Goal: Information Seeking & Learning: Check status

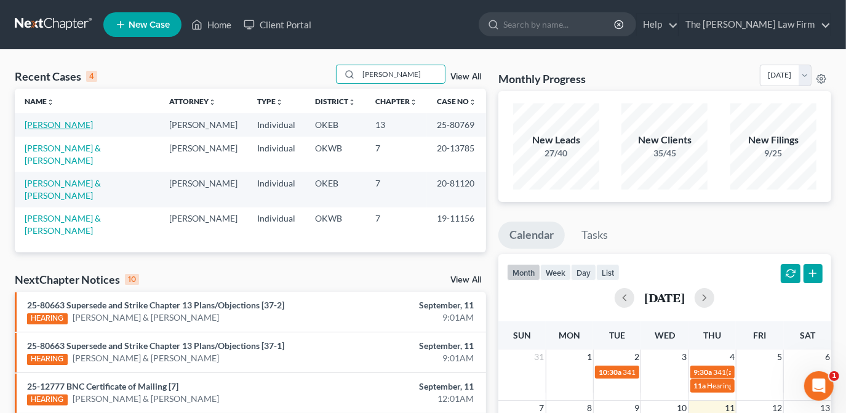
type input "[PERSON_NAME]"
click at [69, 123] on link "[PERSON_NAME]" at bounding box center [59, 124] width 68 height 10
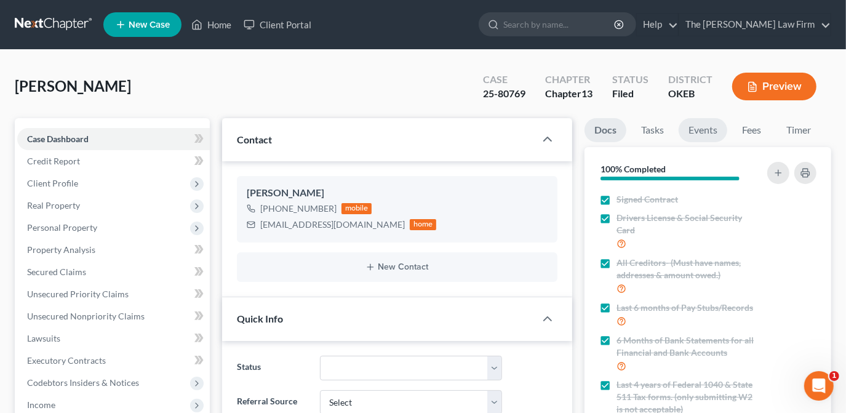
scroll to position [603, 0]
drag, startPoint x: 717, startPoint y: 134, endPoint x: 724, endPoint y: 155, distance: 22.0
click at [717, 134] on link "Events" at bounding box center [703, 130] width 49 height 24
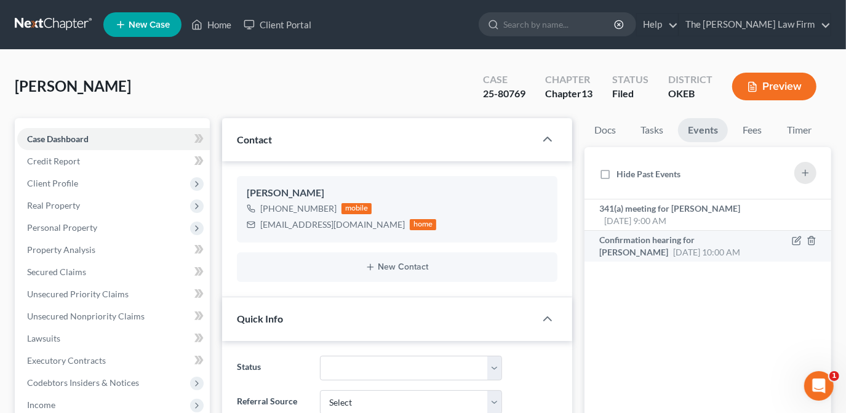
click at [724, 249] on div "Confirmation hearing for [PERSON_NAME] [DATE] 10:00 AM" at bounding box center [680, 246] width 160 height 25
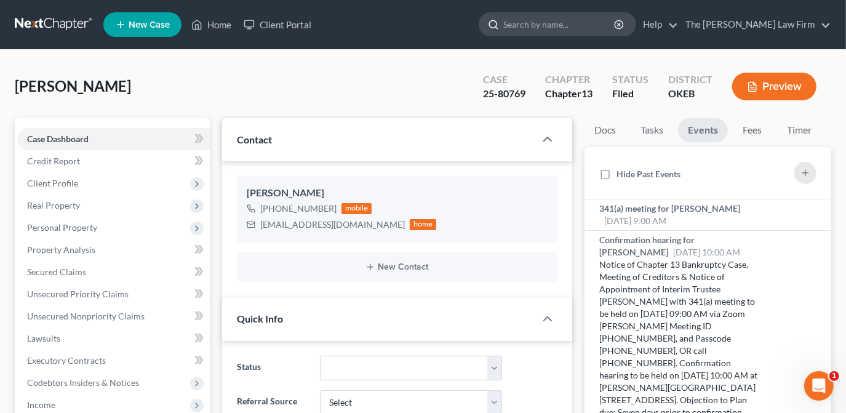
click at [553, 18] on input "search" at bounding box center [560, 24] width 113 height 23
type input "[PERSON_NAME]"
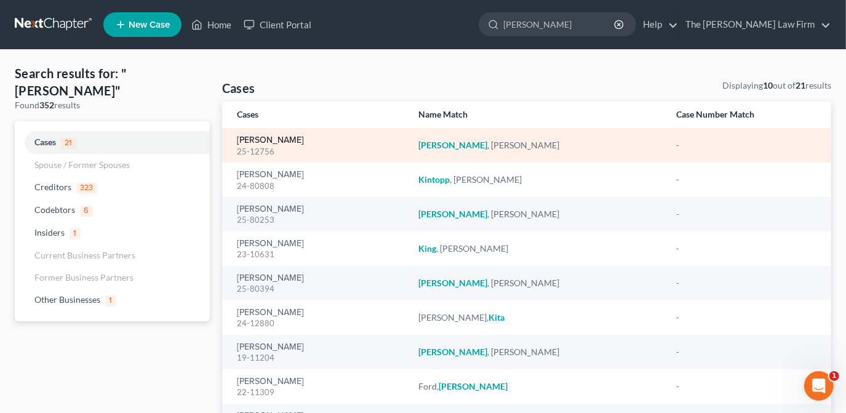
click at [275, 140] on link "[PERSON_NAME]" at bounding box center [270, 140] width 67 height 9
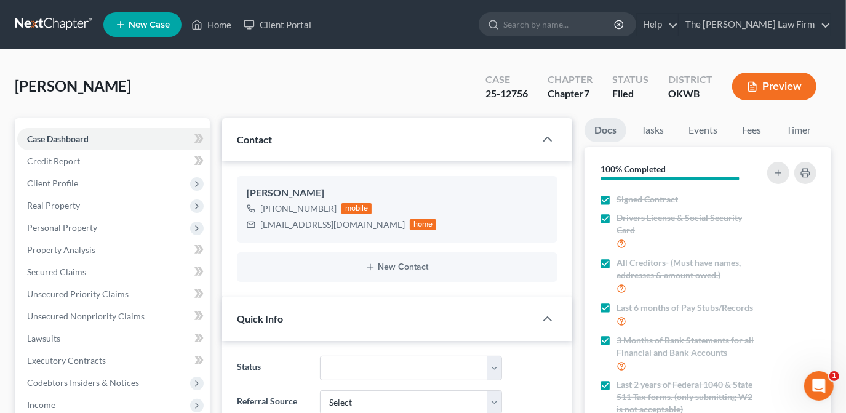
scroll to position [909, 0]
click at [717, 131] on link "Events" at bounding box center [703, 130] width 49 height 24
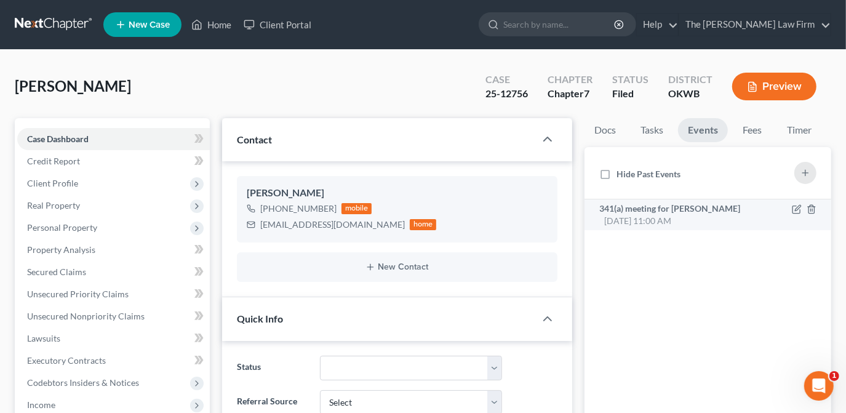
click at [696, 217] on div "341(a) meeting for [PERSON_NAME] [DATE] 11:00 AM" at bounding box center [680, 215] width 160 height 25
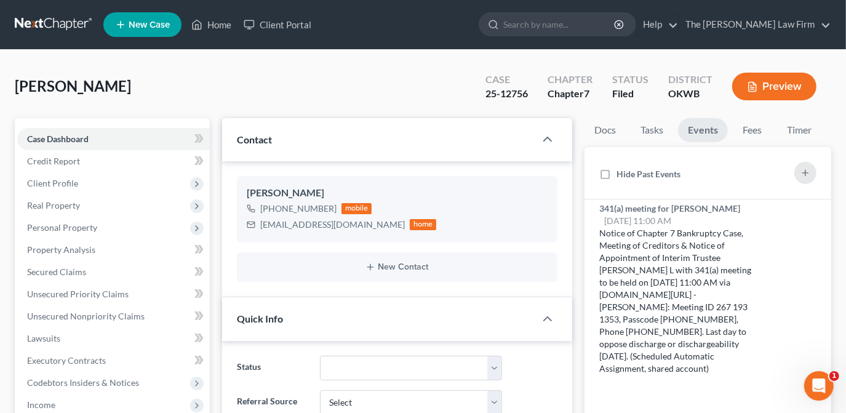
click at [441, 76] on div "[PERSON_NAME] Upgraded Case 25-12756 Chapter Chapter 7 Status Filed District [G…" at bounding box center [423, 92] width 817 height 54
click at [572, 25] on input "search" at bounding box center [560, 24] width 113 height 23
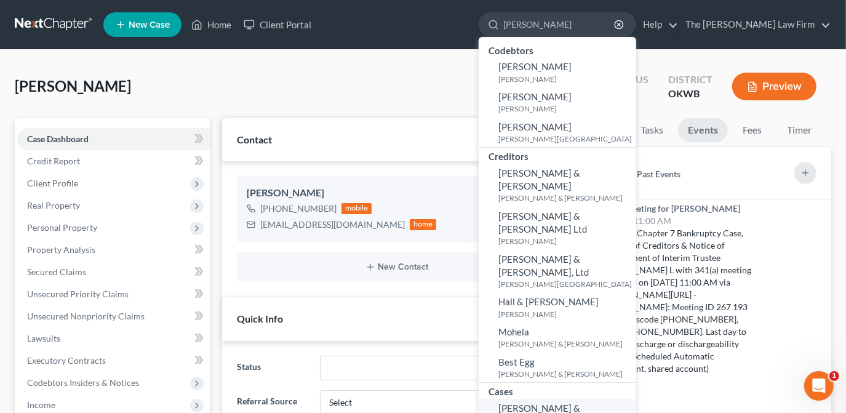
type input "[PERSON_NAME]"
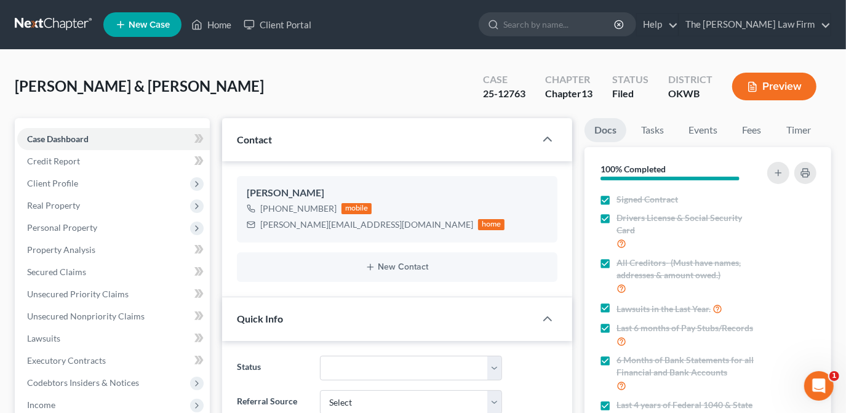
scroll to position [1251, 0]
click at [722, 128] on link "Events" at bounding box center [703, 130] width 49 height 24
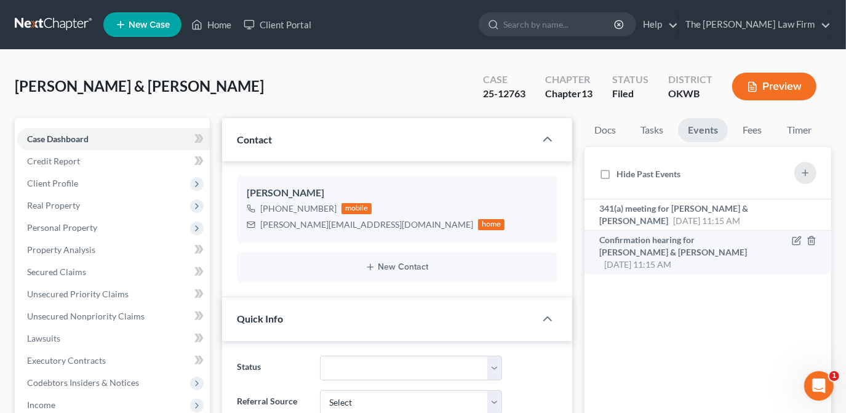
click at [672, 259] on span "[DATE] 11:15 AM" at bounding box center [638, 264] width 67 height 10
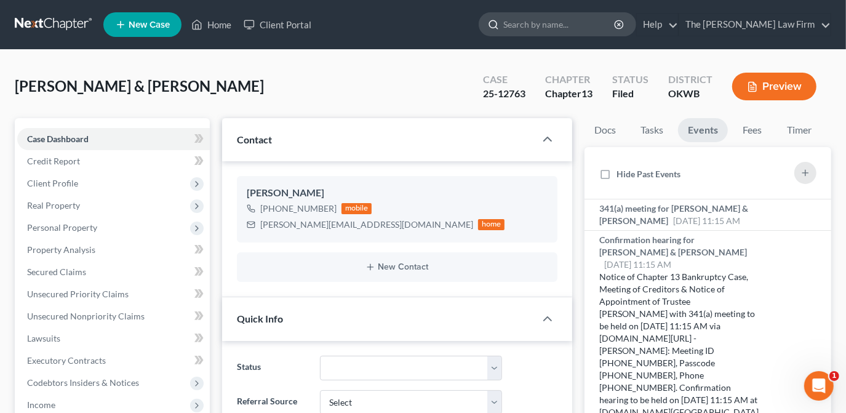
click at [576, 23] on input "search" at bounding box center [560, 24] width 113 height 23
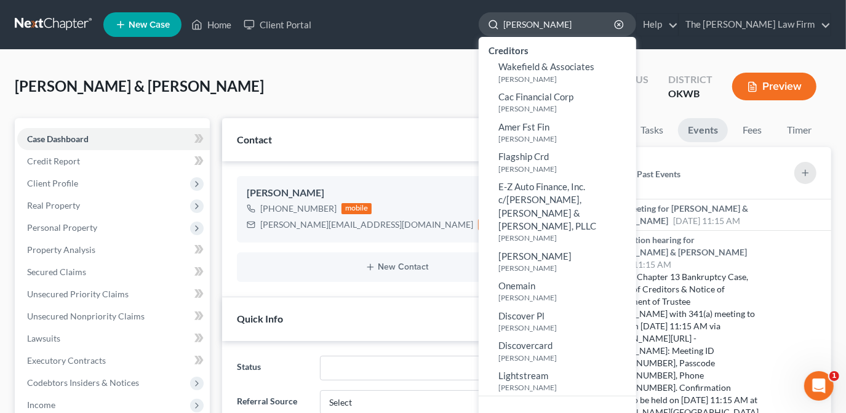
type input "[PERSON_NAME]"
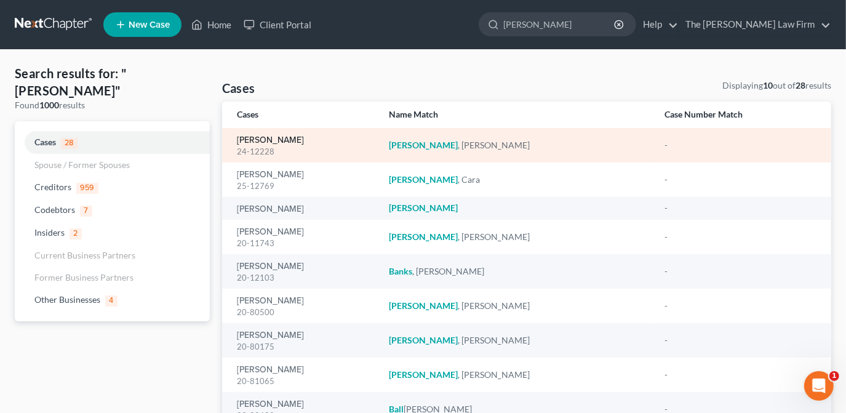
click at [265, 139] on link "[PERSON_NAME]" at bounding box center [270, 140] width 67 height 9
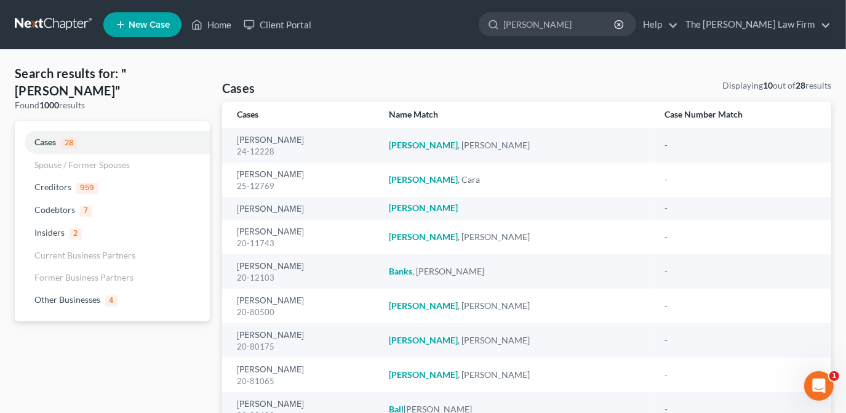
select select "6"
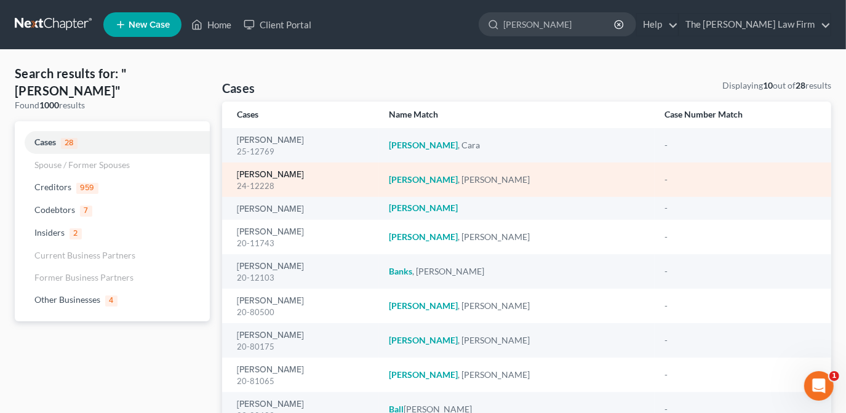
click at [269, 173] on link "[PERSON_NAME]" at bounding box center [270, 175] width 67 height 9
select select "6"
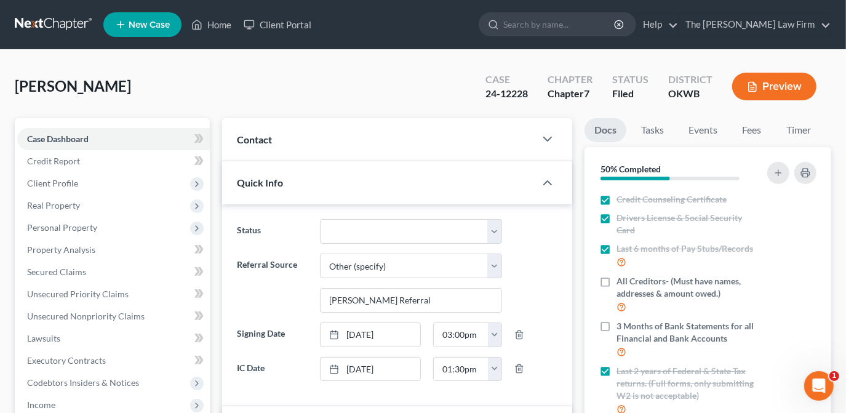
scroll to position [151, 0]
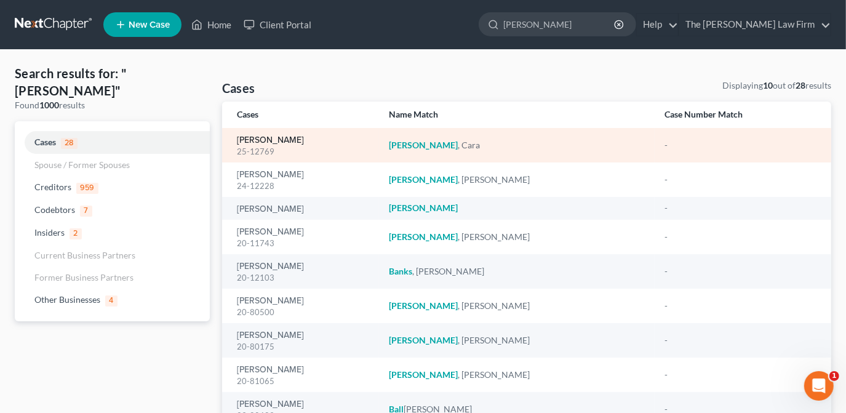
click at [269, 140] on link "[PERSON_NAME]" at bounding box center [270, 140] width 67 height 9
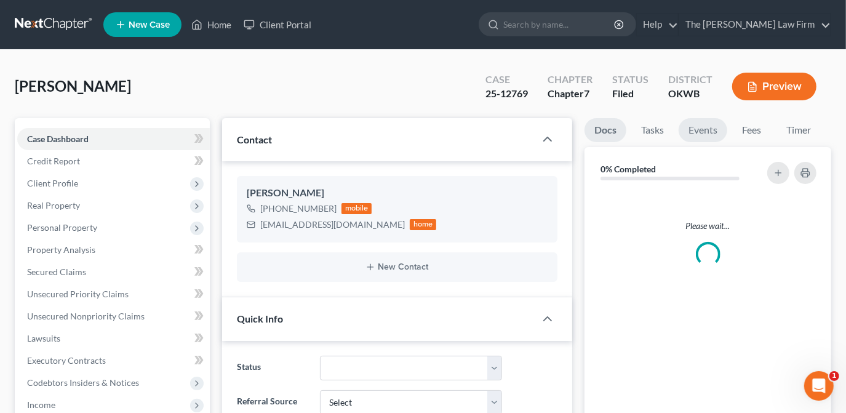
click at [712, 134] on link "Events" at bounding box center [703, 130] width 49 height 24
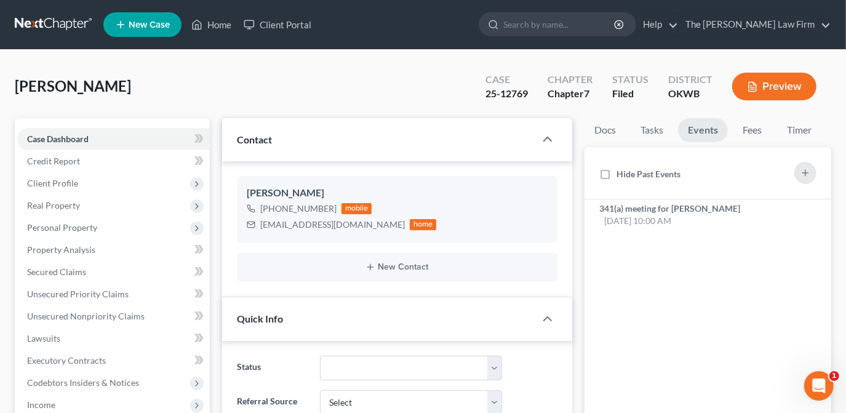
scroll to position [404, 0]
click at [709, 212] on span "341(a) meeting for [PERSON_NAME]" at bounding box center [670, 208] width 141 height 10
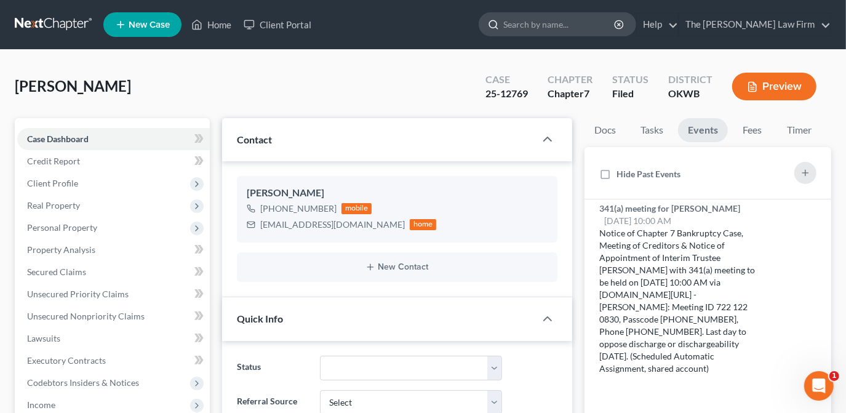
click at [553, 23] on input "search" at bounding box center [560, 24] width 113 height 23
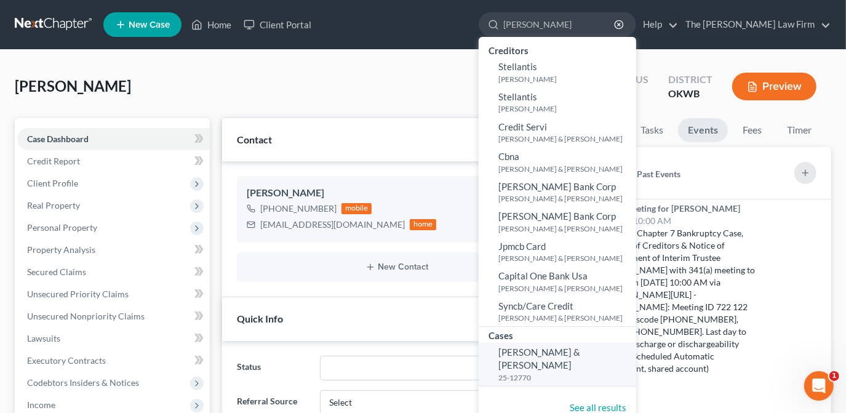
type input "[PERSON_NAME]"
click at [581, 357] on span "[PERSON_NAME] & [PERSON_NAME]" at bounding box center [540, 359] width 82 height 24
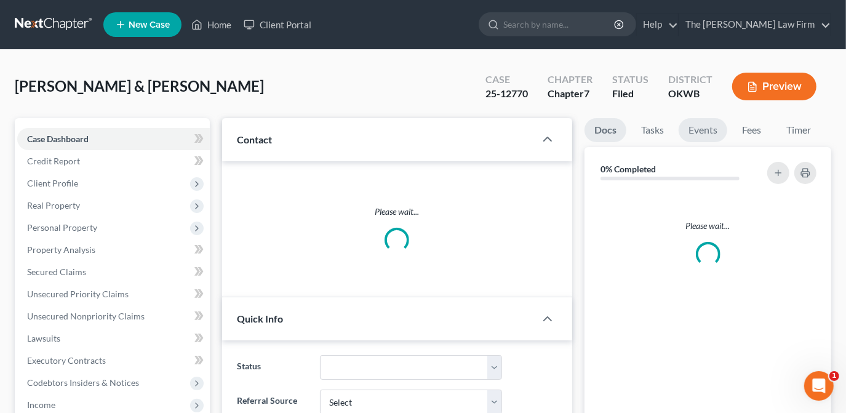
click at [697, 135] on link "Events" at bounding box center [703, 130] width 49 height 24
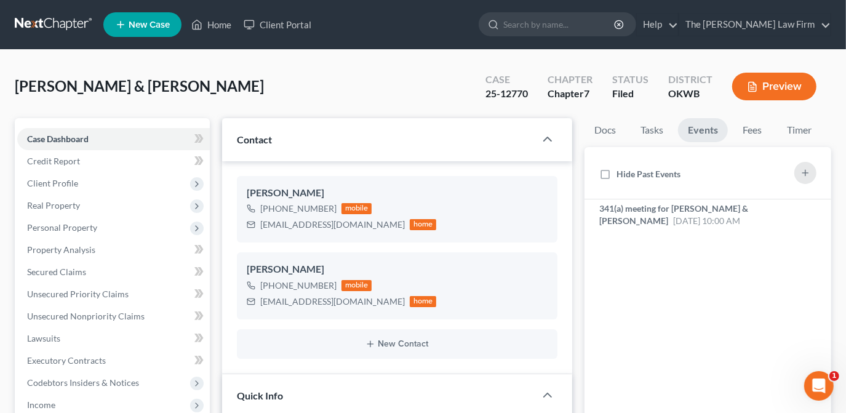
scroll to position [1181, 0]
click at [717, 204] on span "341(a) meeting for [PERSON_NAME] & [PERSON_NAME]" at bounding box center [674, 214] width 149 height 23
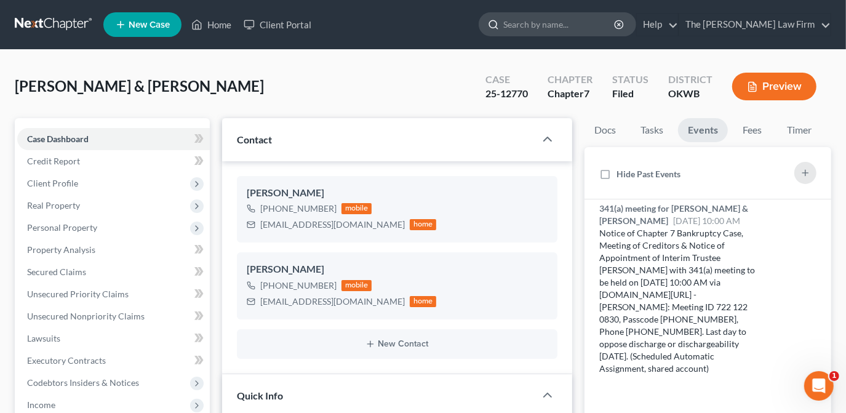
click at [586, 22] on input "search" at bounding box center [560, 24] width 113 height 23
type input "southern"
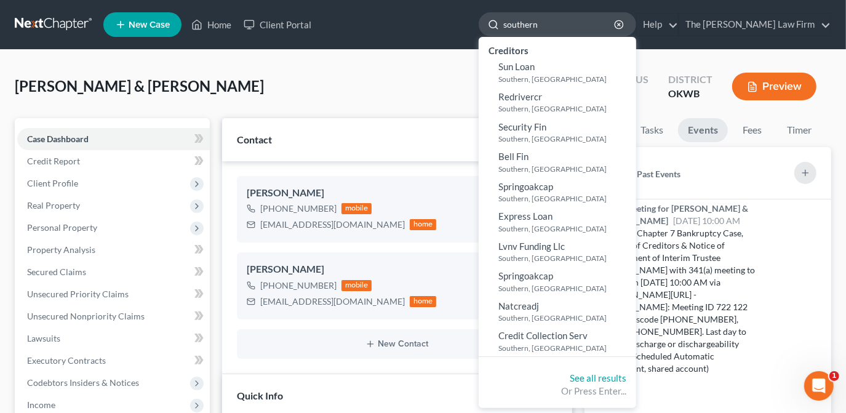
click at [595, 24] on input "southern" at bounding box center [560, 24] width 113 height 23
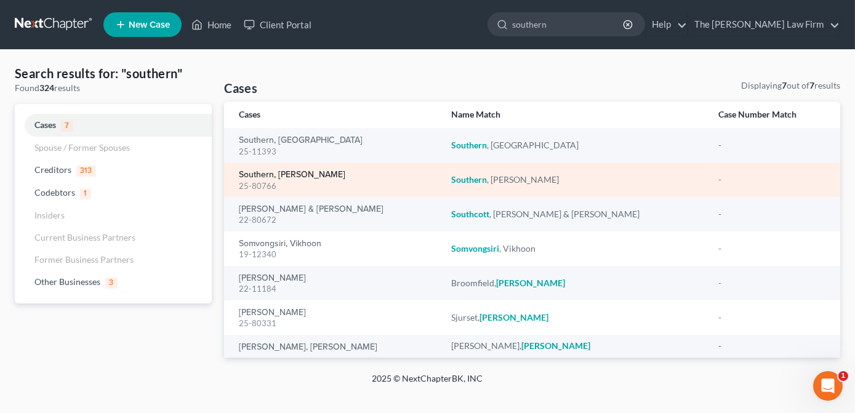
click at [284, 176] on link "Southern, [PERSON_NAME]" at bounding box center [292, 175] width 106 height 9
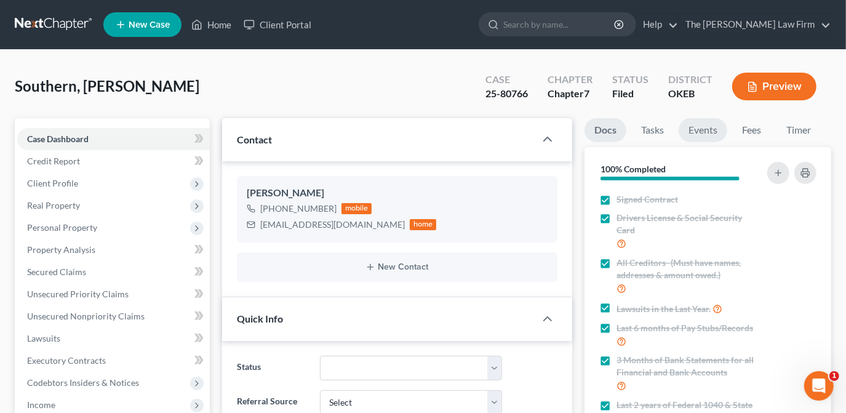
scroll to position [267, 0]
click at [702, 127] on link "Events" at bounding box center [703, 130] width 49 height 24
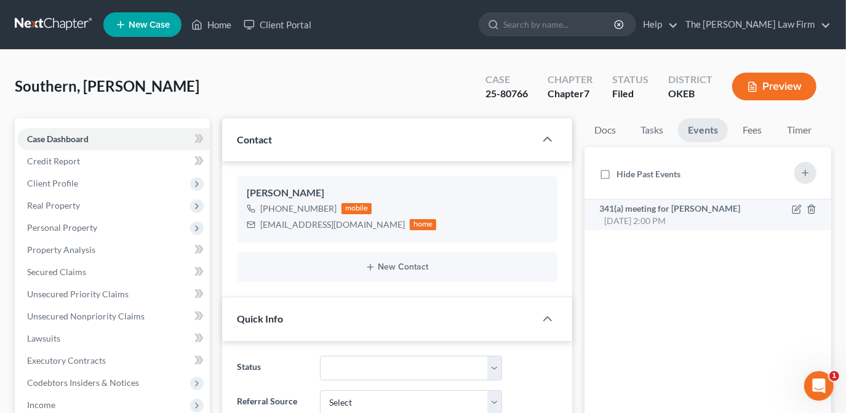
click at [695, 211] on span "341(a) meeting for [PERSON_NAME]" at bounding box center [670, 208] width 141 height 10
